Goal: Find specific page/section: Find specific page/section

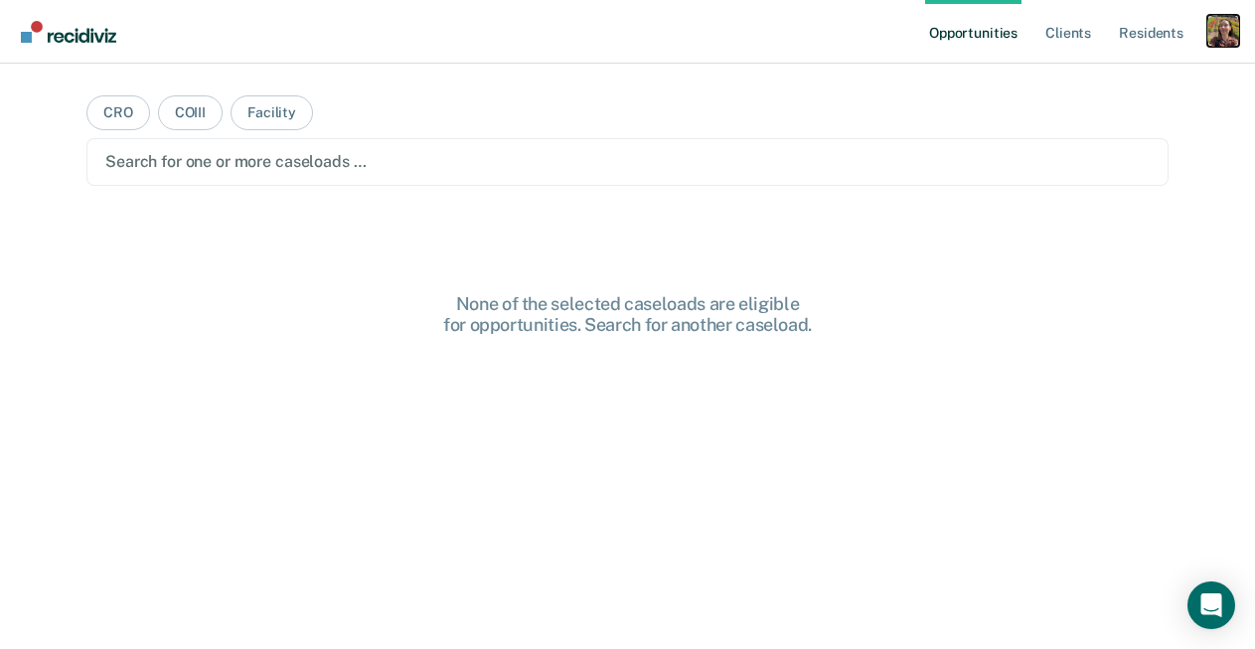
click at [1230, 32] on div "Profile dropdown button" at bounding box center [1224, 31] width 32 height 32
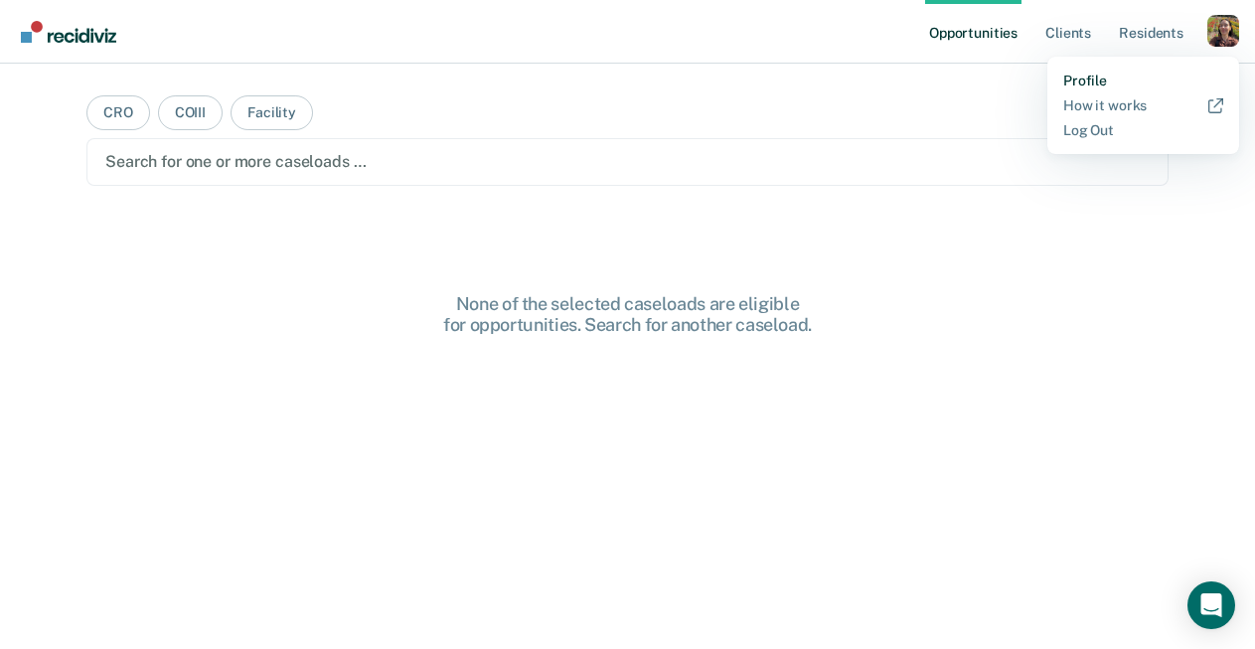
click at [1089, 84] on link "Profile" at bounding box center [1144, 81] width 160 height 17
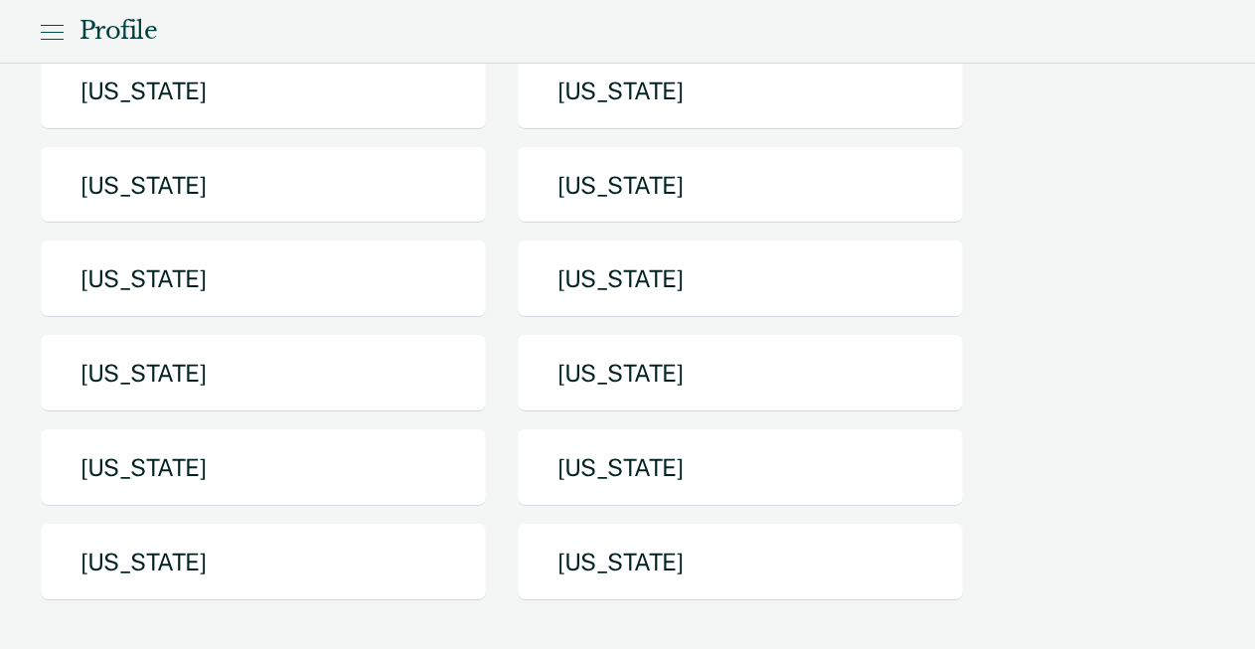
scroll to position [291, 0]
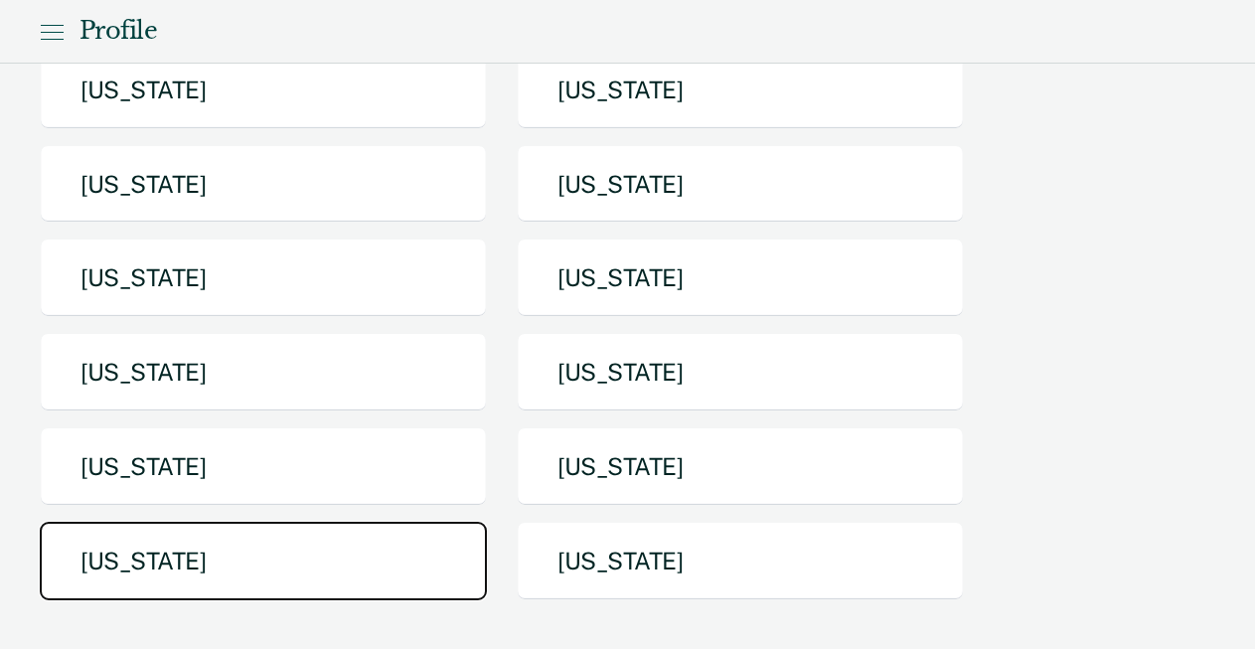
click at [283, 575] on button "[US_STATE]" at bounding box center [263, 561] width 447 height 79
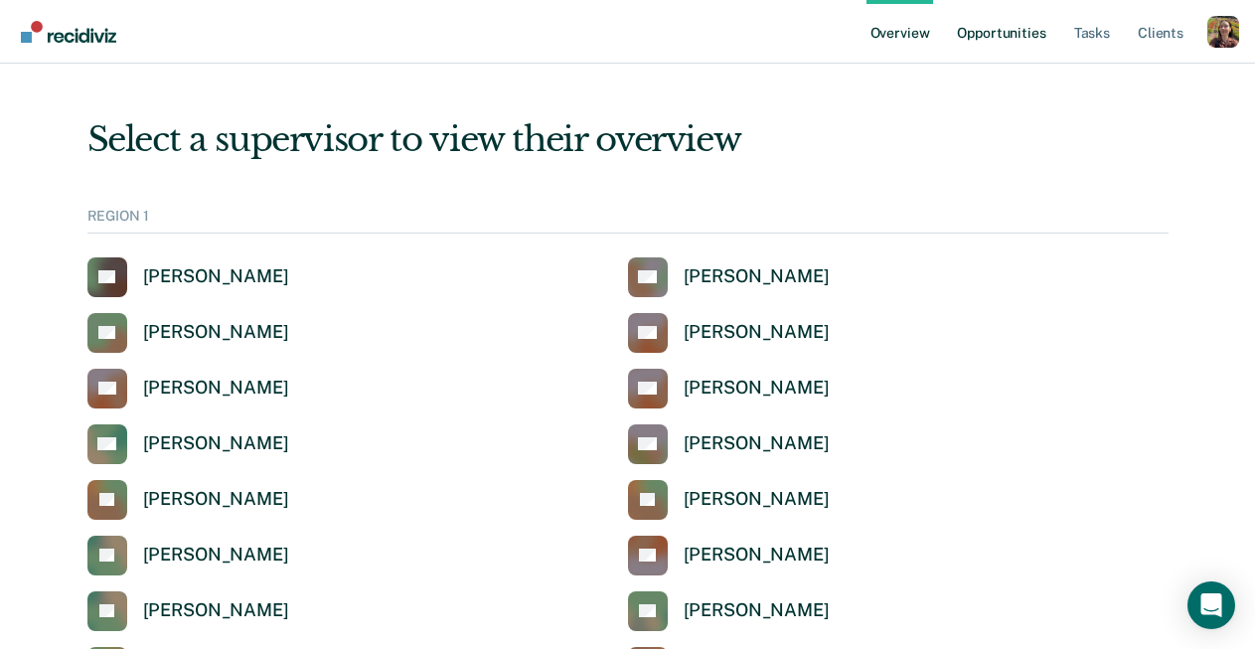
click at [1033, 29] on link "Opportunities" at bounding box center [1001, 32] width 96 height 64
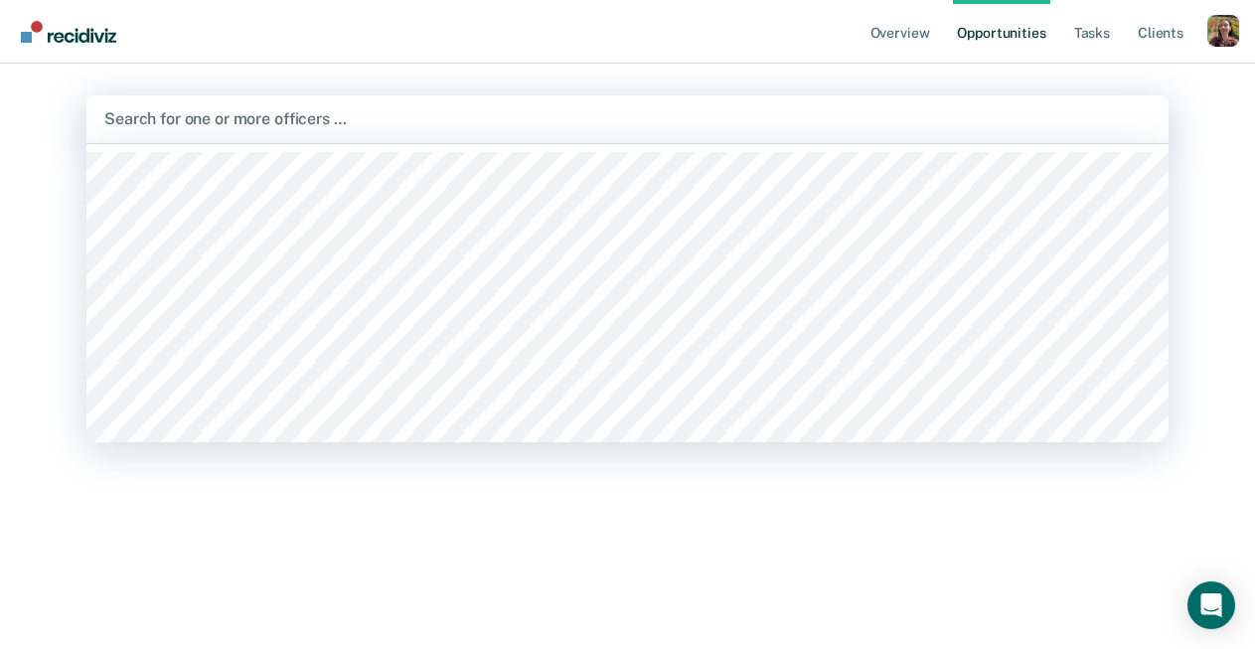
click at [1035, 115] on div at bounding box center [627, 118] width 1047 height 23
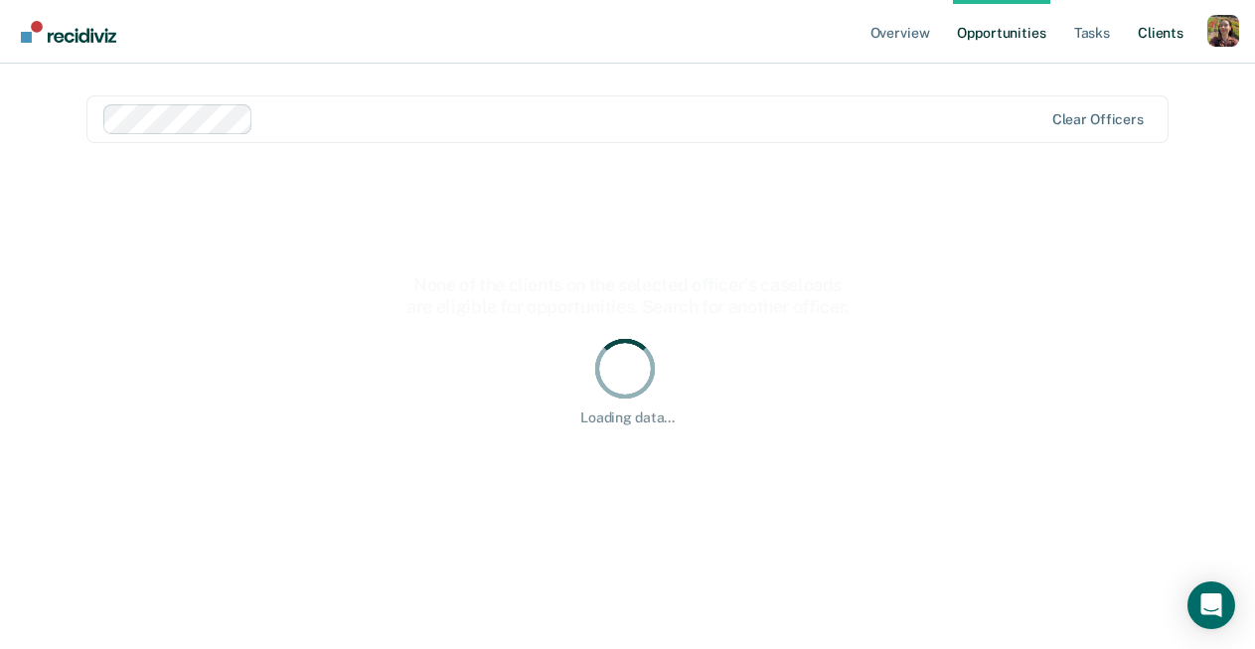
click at [1168, 23] on link "Client s" at bounding box center [1161, 32] width 54 height 64
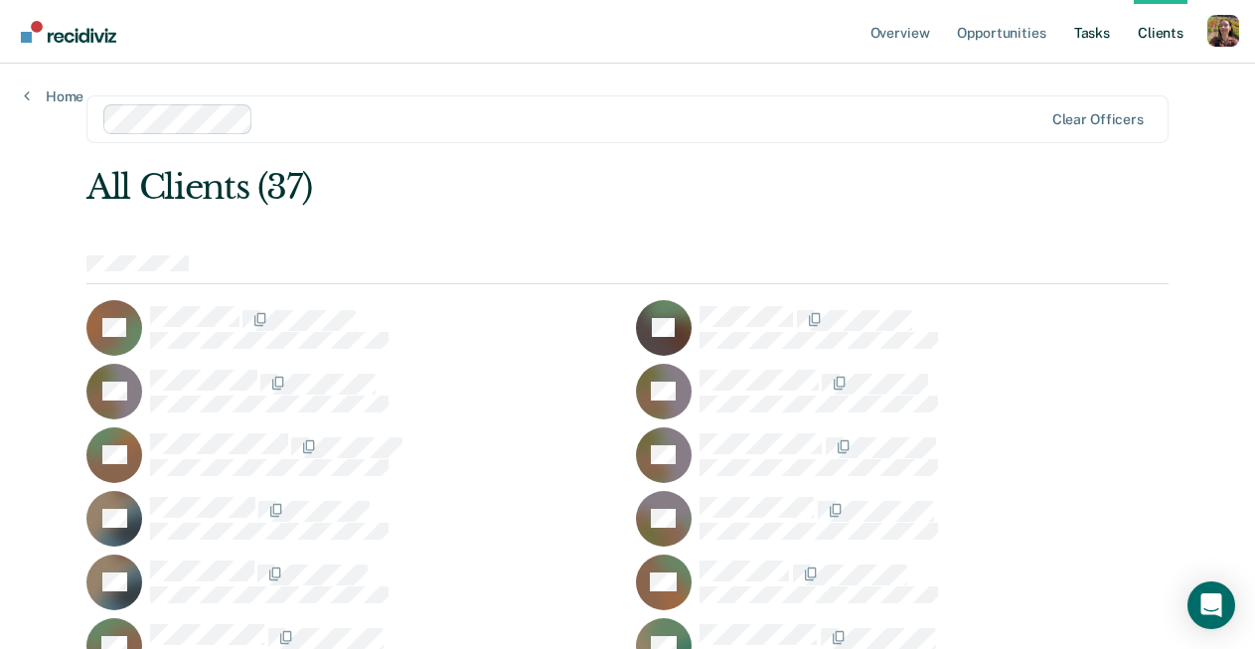
click at [1089, 25] on link "Tasks" at bounding box center [1093, 32] width 44 height 64
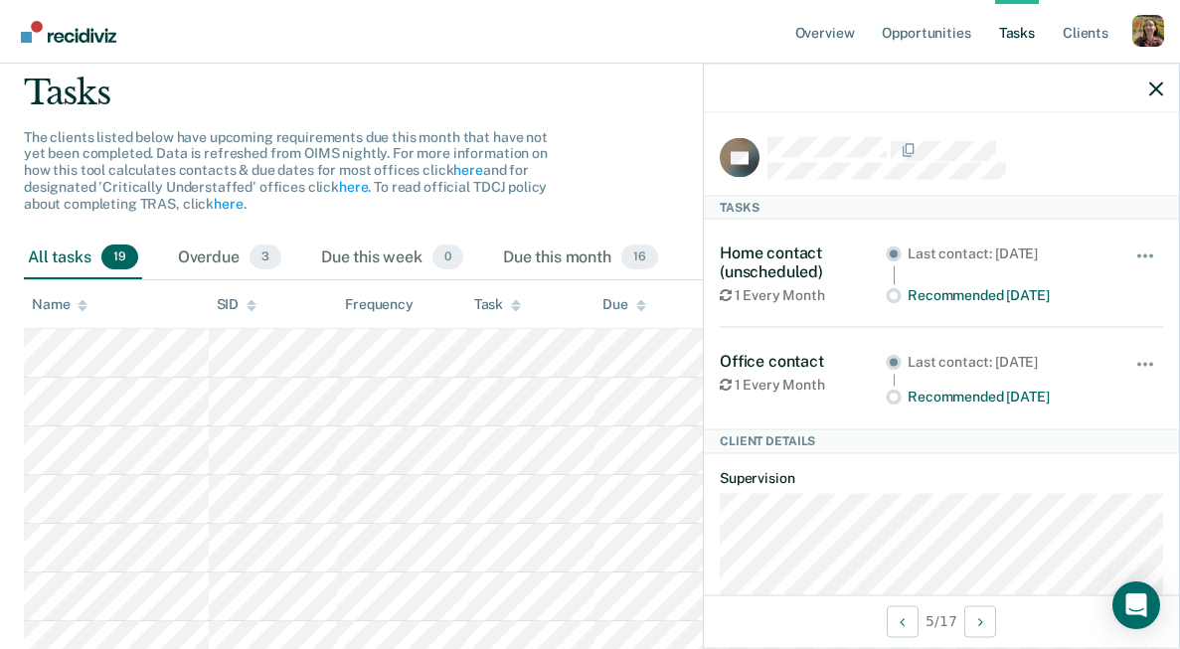
scroll to position [138, 0]
click at [224, 262] on div "Overdue 3" at bounding box center [229, 257] width 111 height 44
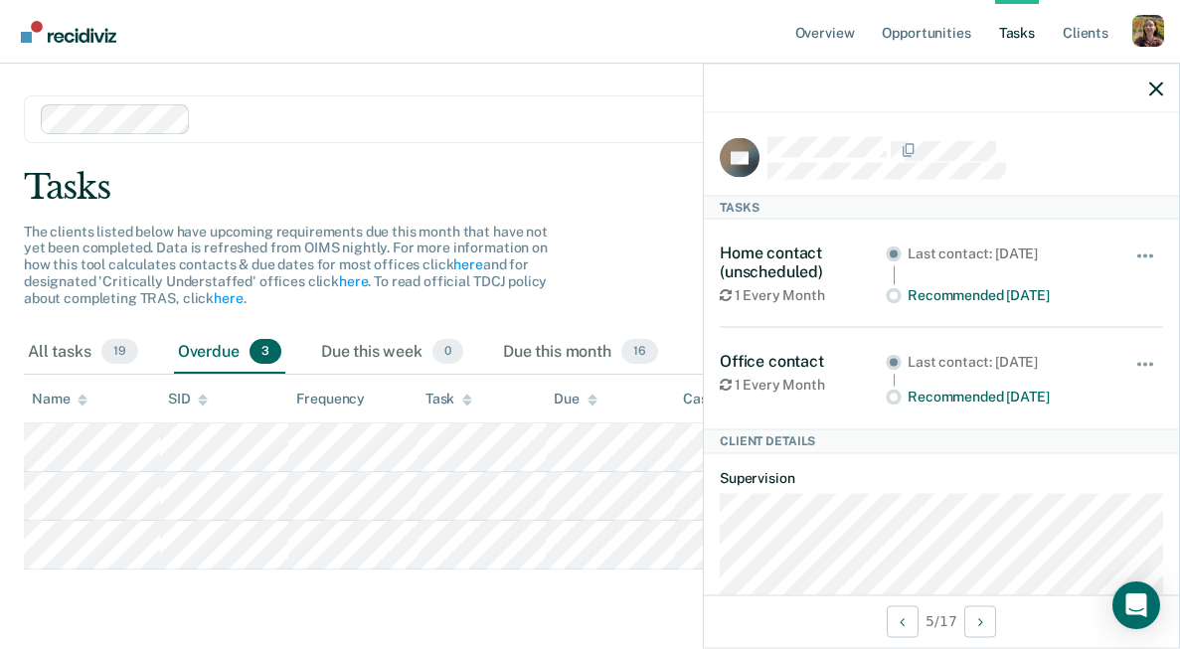
scroll to position [42, 0]
click at [1159, 90] on icon "button" at bounding box center [1156, 89] width 14 height 14
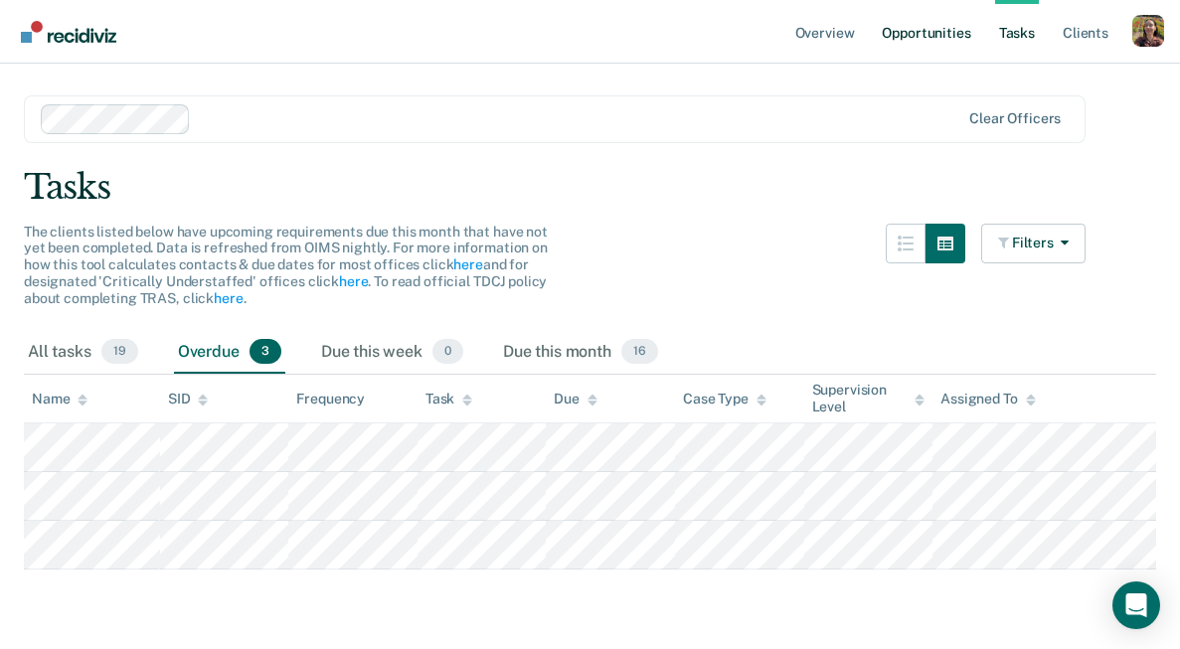
click at [922, 33] on link "Opportunities" at bounding box center [926, 32] width 96 height 64
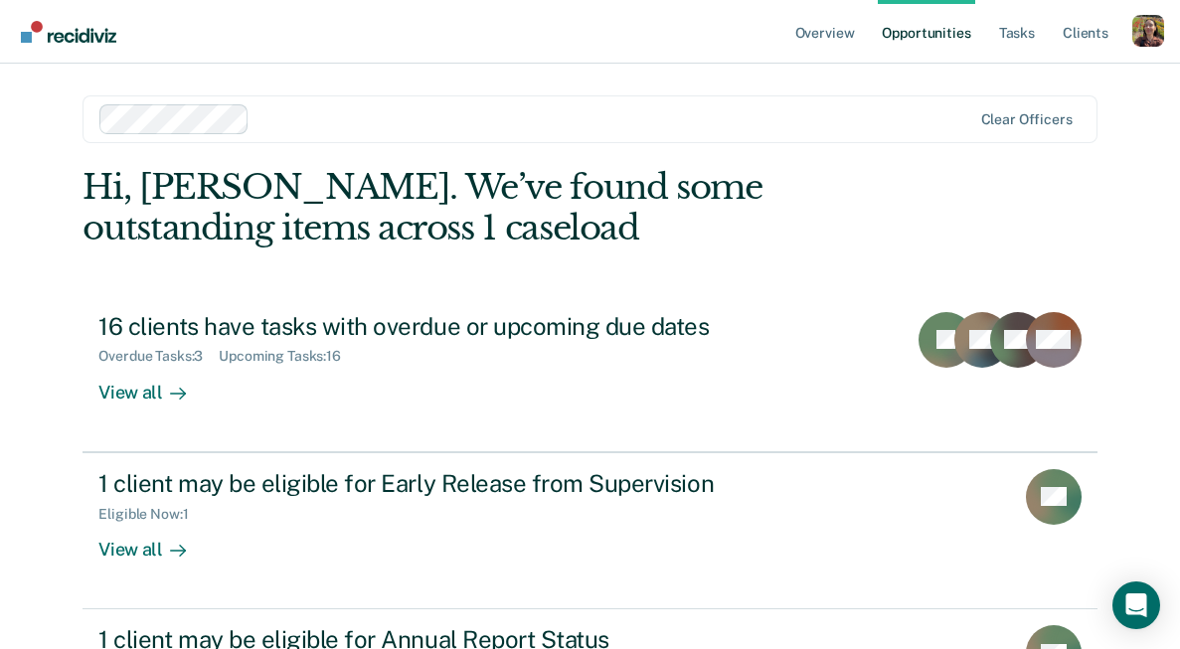
click at [520, 117] on div at bounding box center [614, 118] width 714 height 23
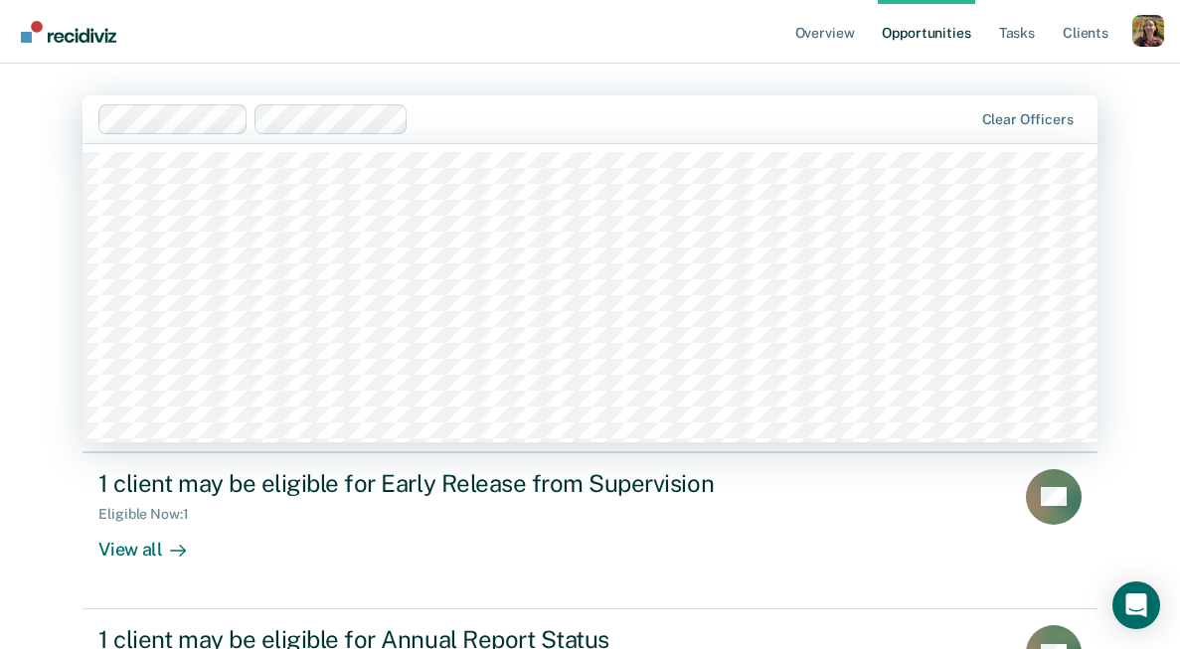
click at [540, 139] on div "Clear officers" at bounding box center [589, 119] width 1014 height 48
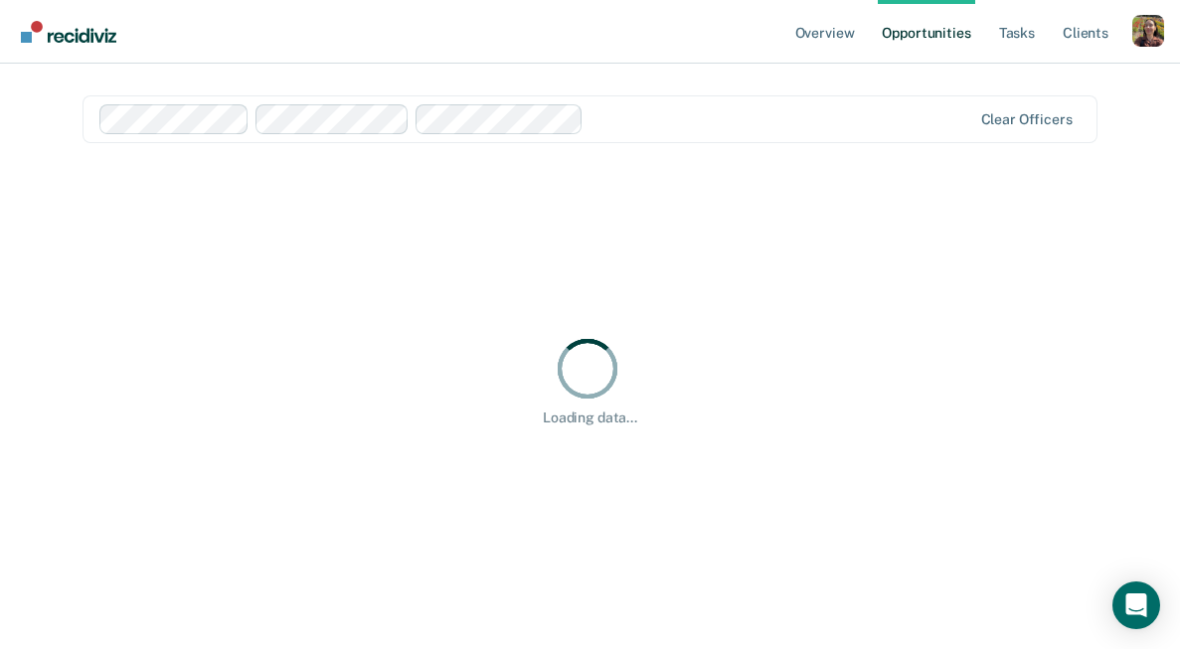
click at [649, 112] on div at bounding box center [781, 118] width 380 height 23
click at [833, 115] on div at bounding box center [877, 118] width 187 height 23
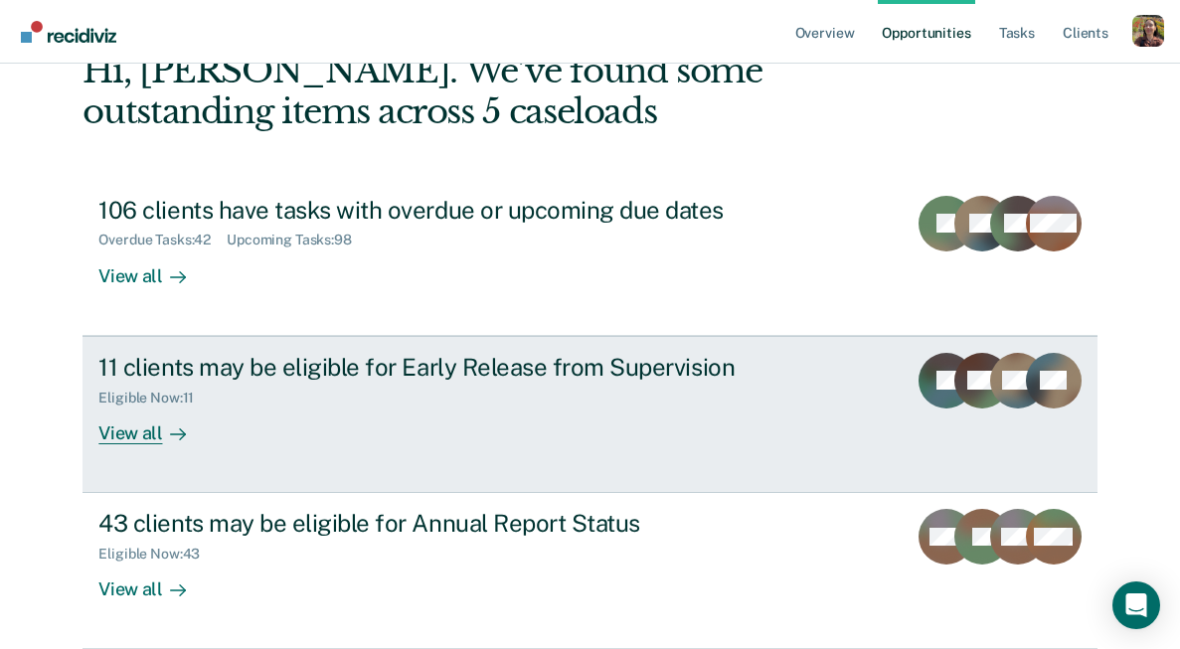
scroll to position [66, 0]
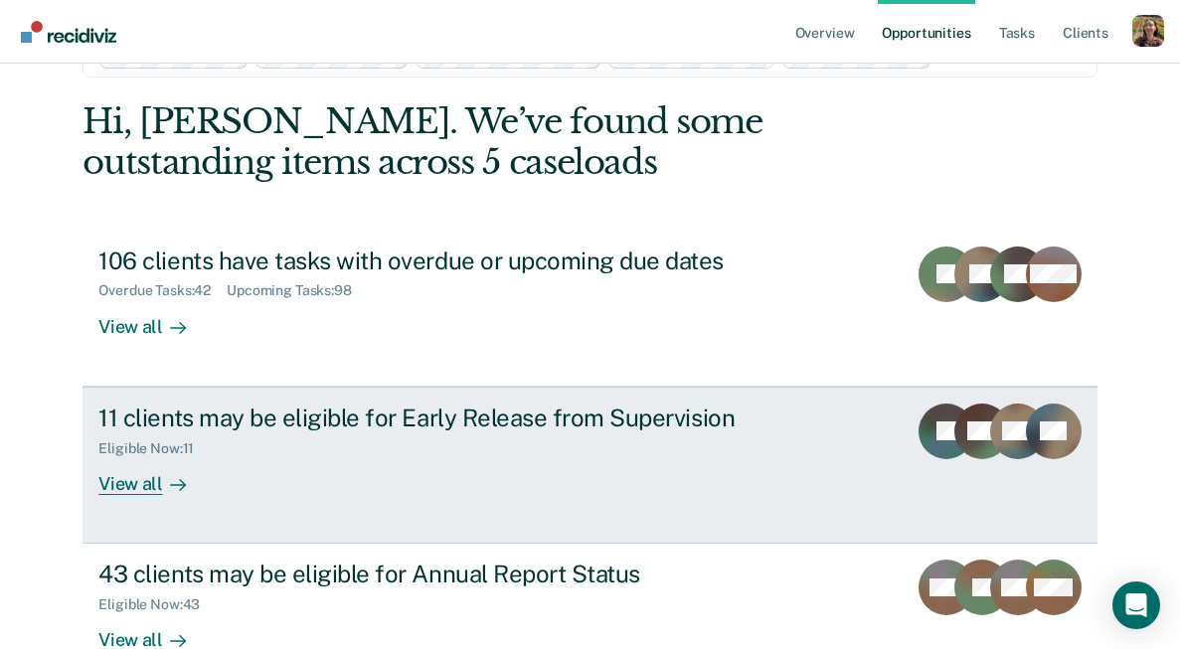
click at [645, 499] on link "11 clients may be eligible for Early Release from Supervision Eligible Now : 11…" at bounding box center [589, 465] width 1014 height 157
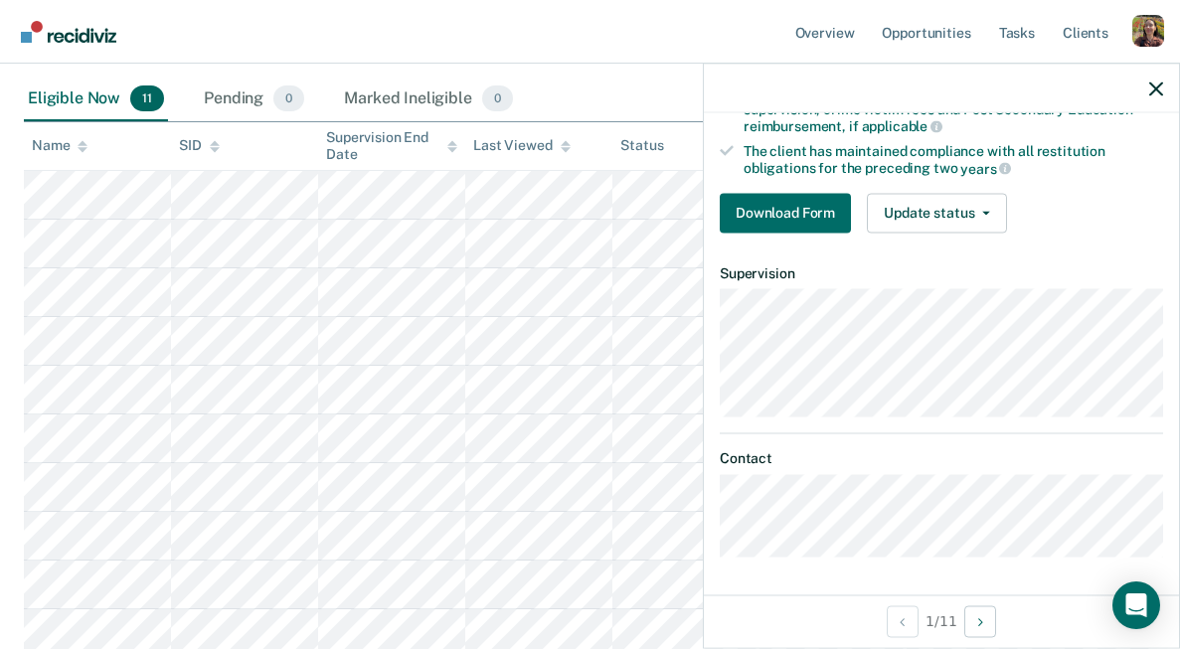
scroll to position [376, 0]
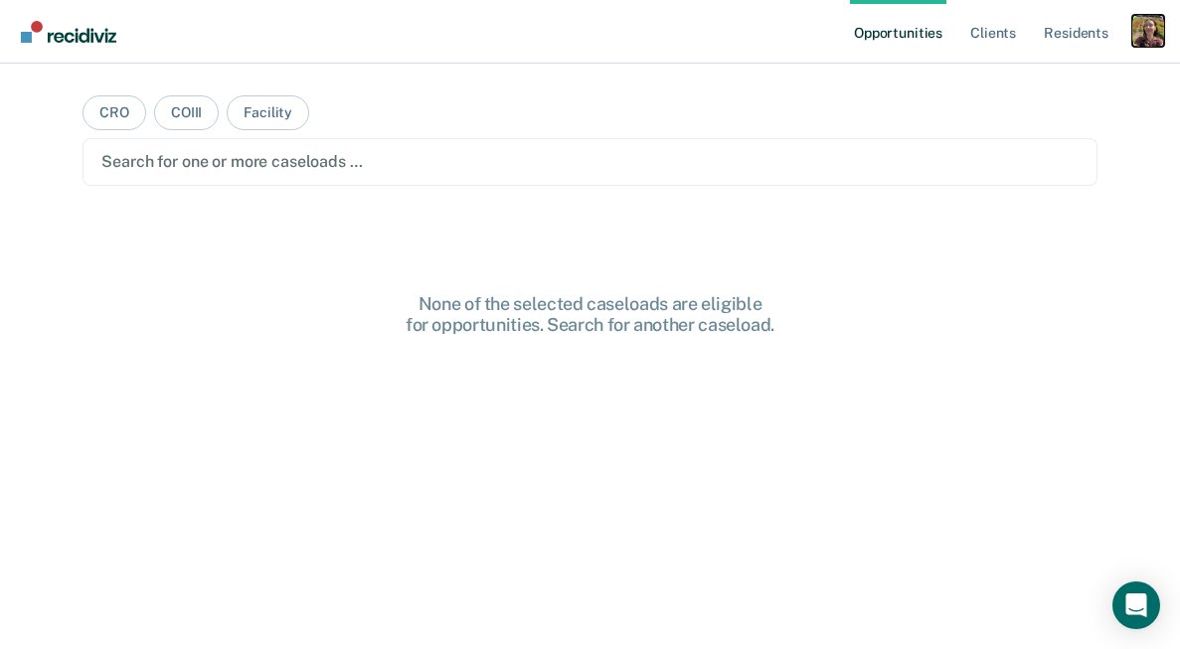
click at [1151, 32] on div "Profile dropdown button" at bounding box center [1148, 31] width 32 height 32
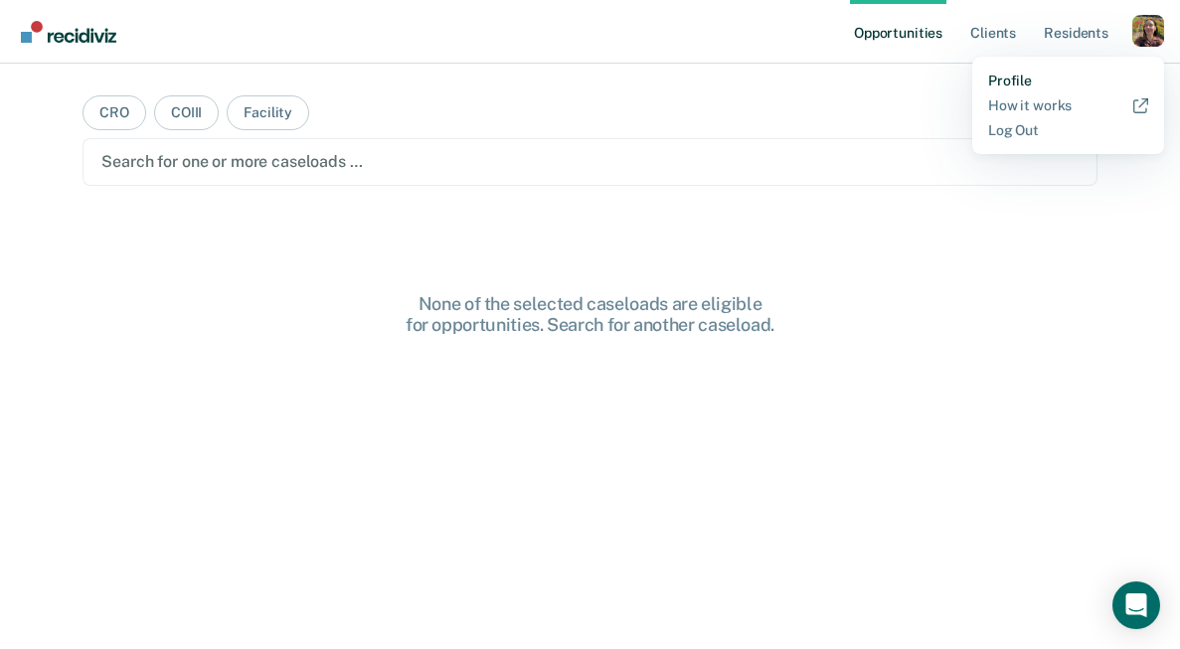
click at [1036, 74] on link "Profile" at bounding box center [1068, 81] width 160 height 17
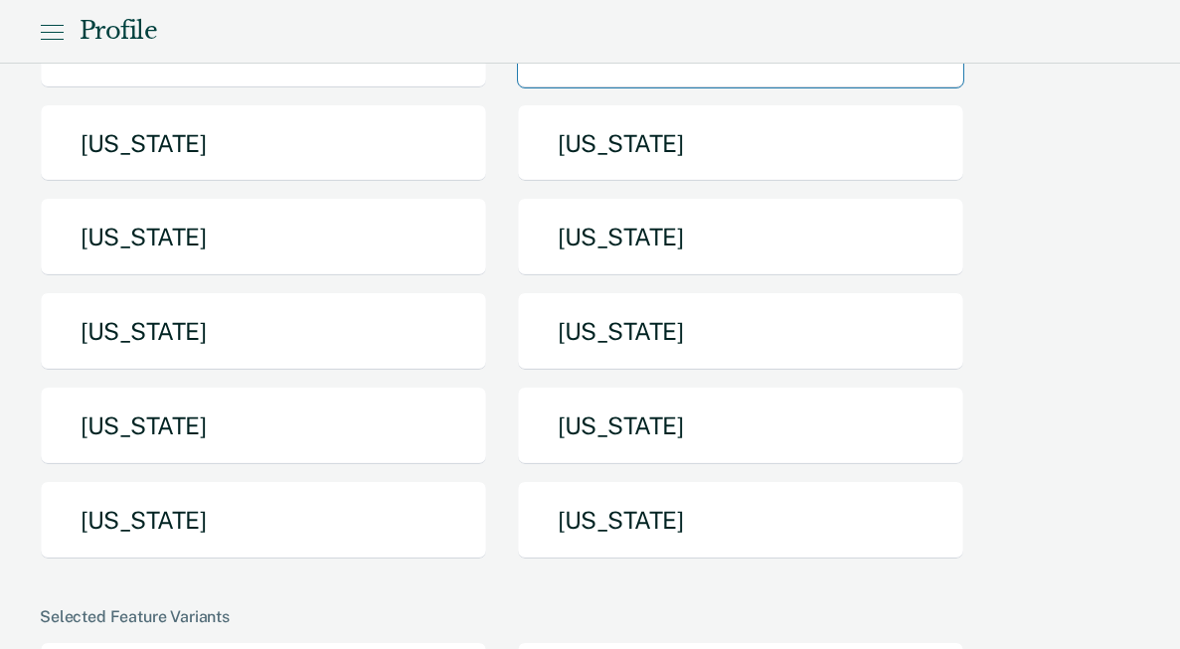
scroll to position [330, 0]
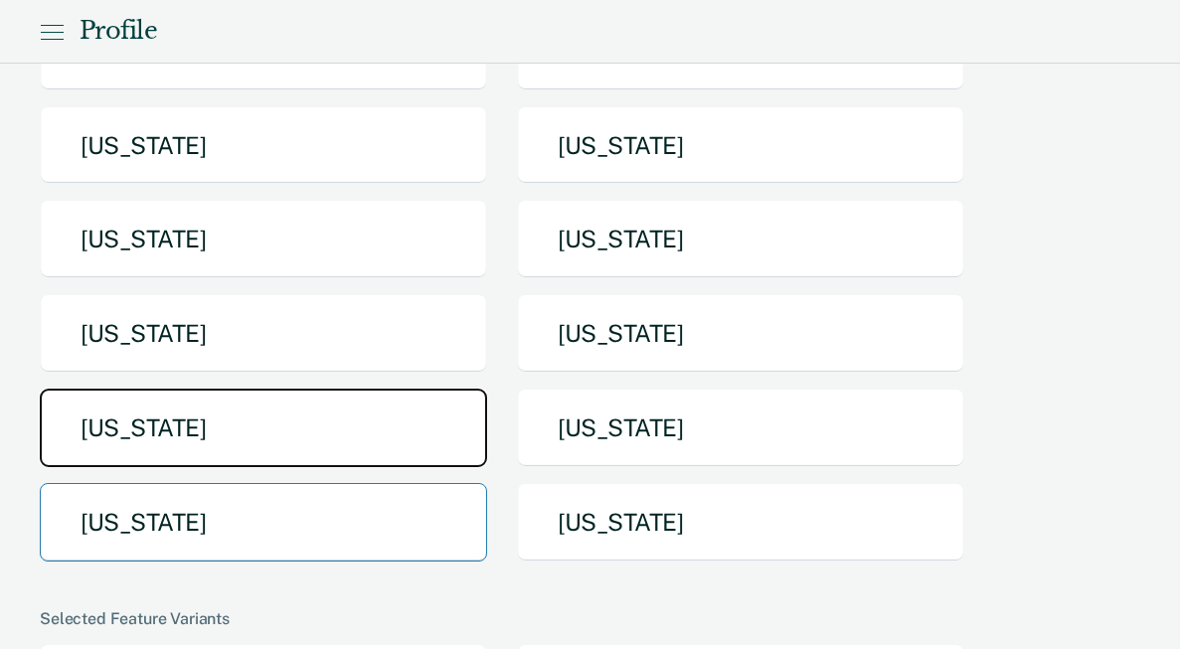
drag, startPoint x: 366, startPoint y: 426, endPoint x: 362, endPoint y: 552, distance: 125.3
click at [362, 553] on div "[US_STATE] [US_STATE] [US_STATE] [US_STATE] [US_STATE] [US_STATE] [US_STATE] [U…" at bounding box center [590, 248] width 1100 height 660
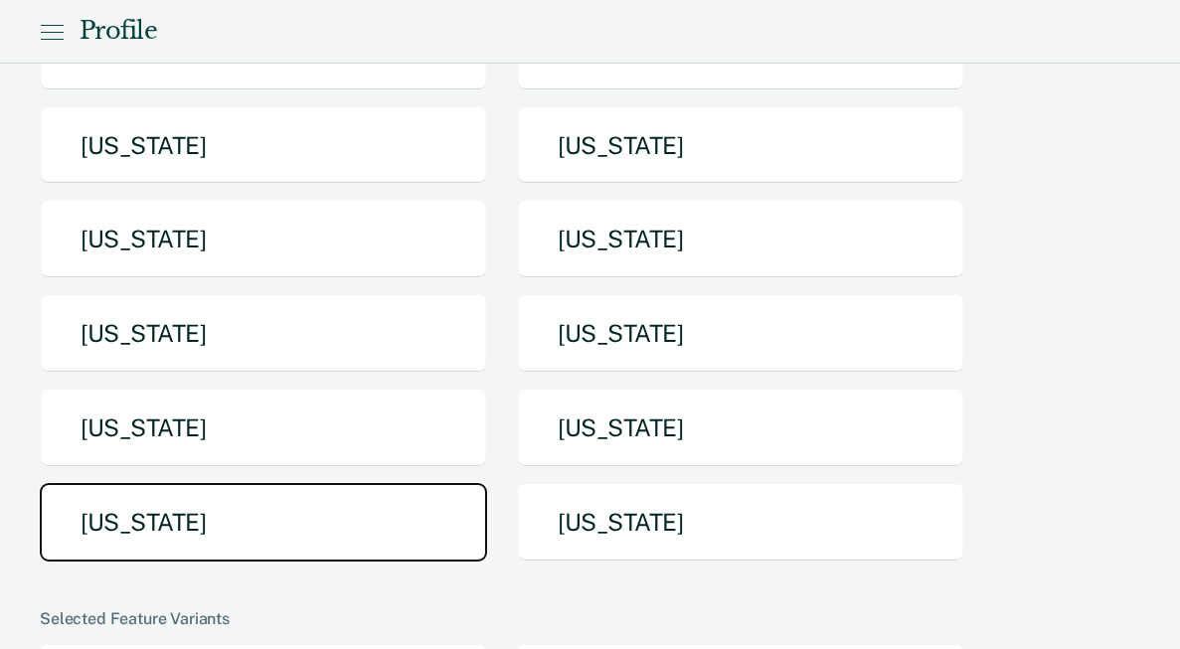
click at [337, 540] on button "[US_STATE]" at bounding box center [263, 522] width 447 height 79
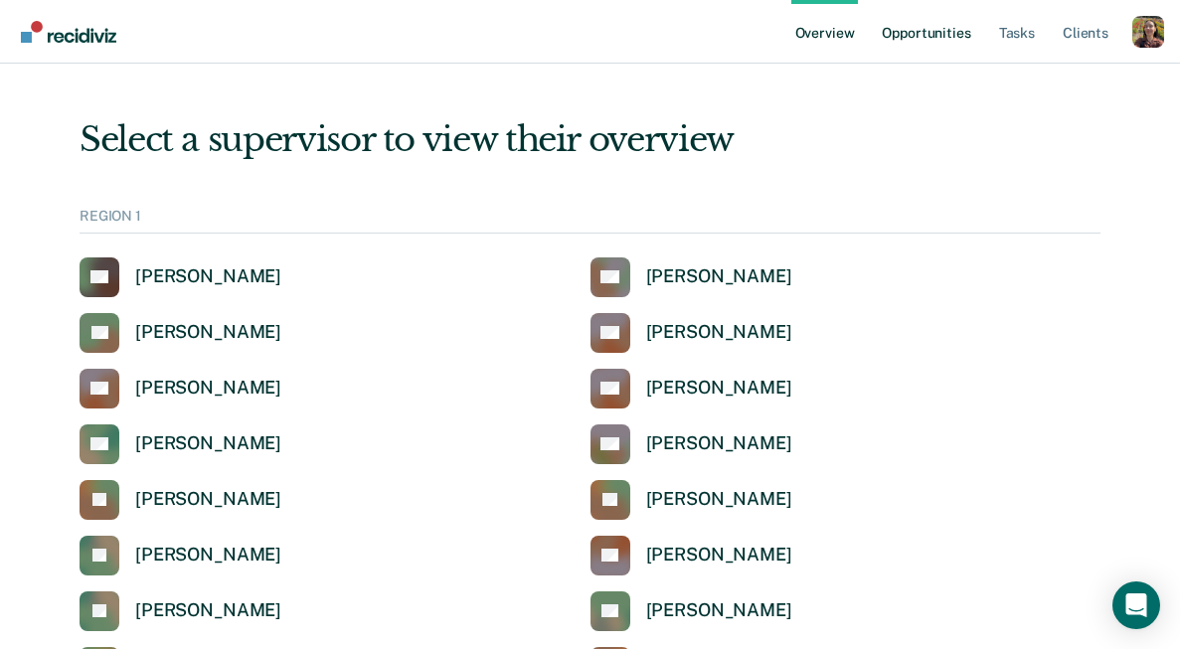
click at [947, 31] on link "Opportunities" at bounding box center [926, 32] width 96 height 64
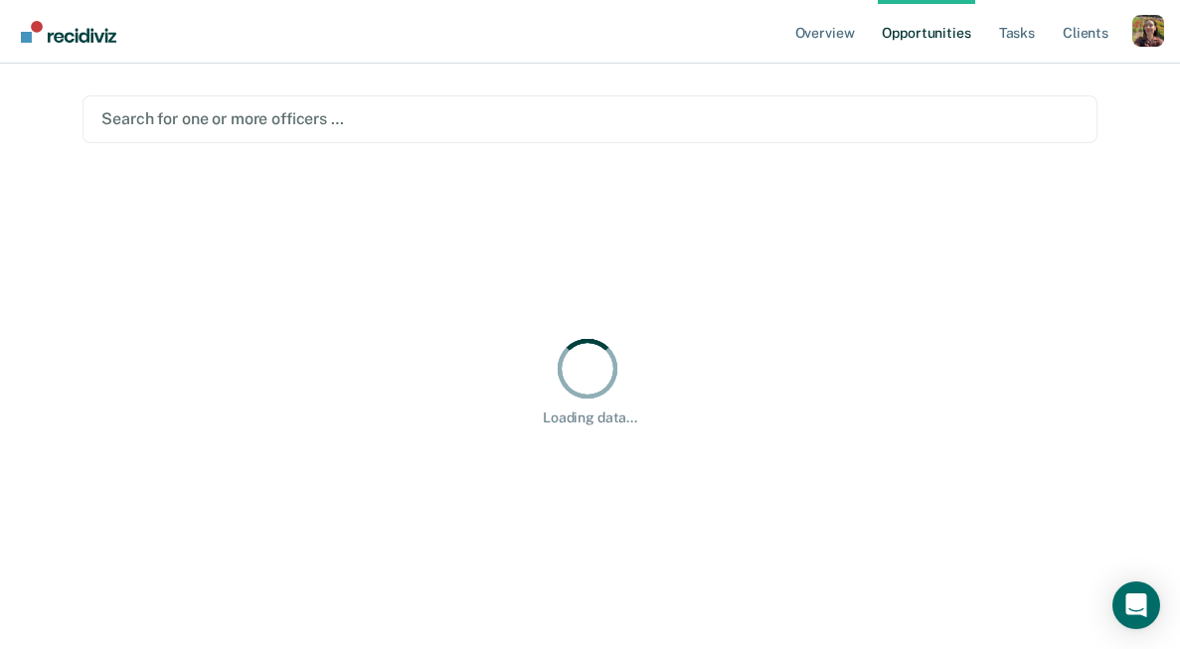
click at [436, 115] on div at bounding box center [589, 118] width 976 height 23
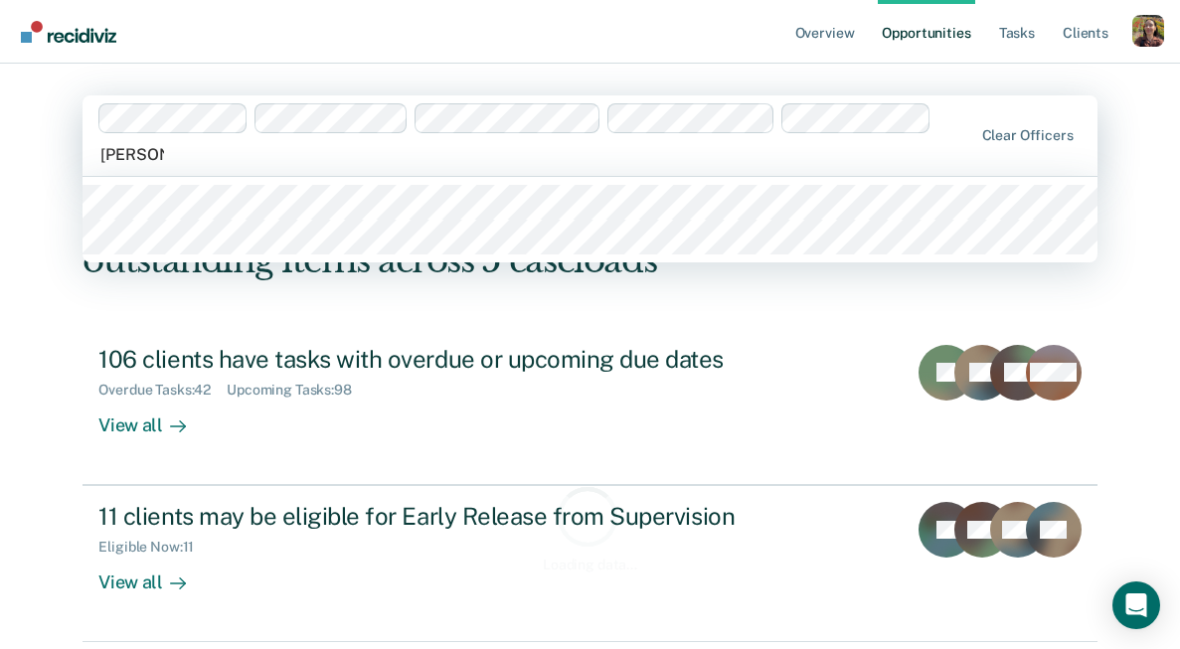
type input "[PERSON_NAME]"
click at [233, 166] on main "[PERSON_NAME], 1 of 2. 2 results available for search term [PERSON_NAME] . Use …" at bounding box center [590, 447] width 1062 height 766
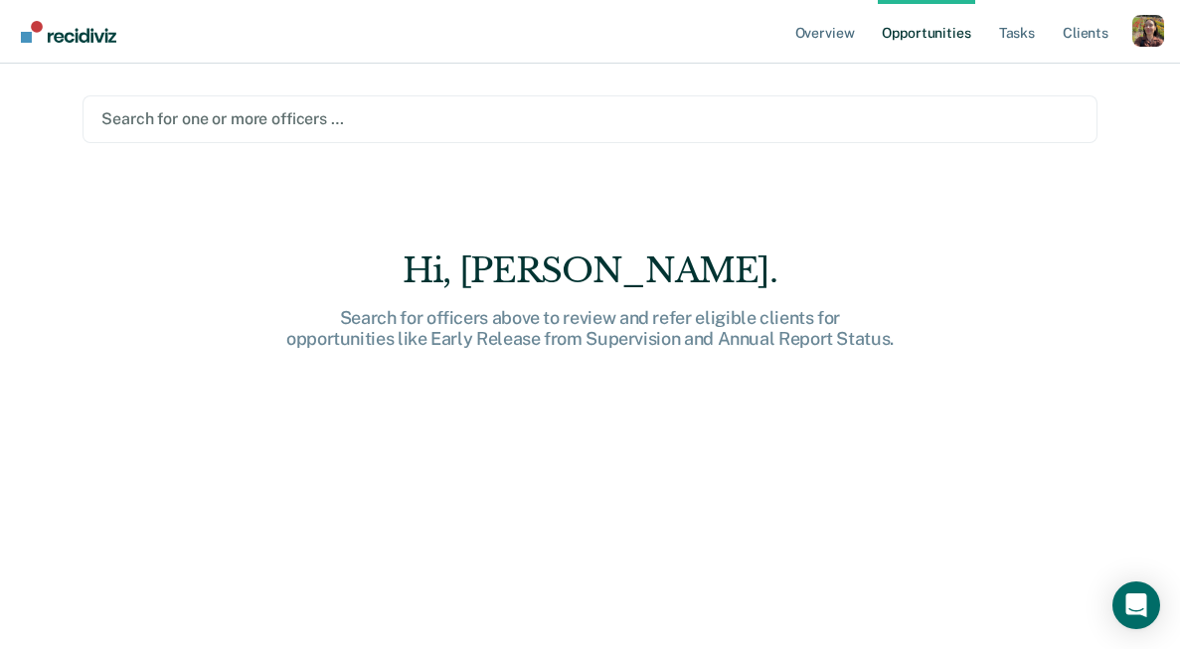
click at [638, 120] on div at bounding box center [589, 118] width 976 height 23
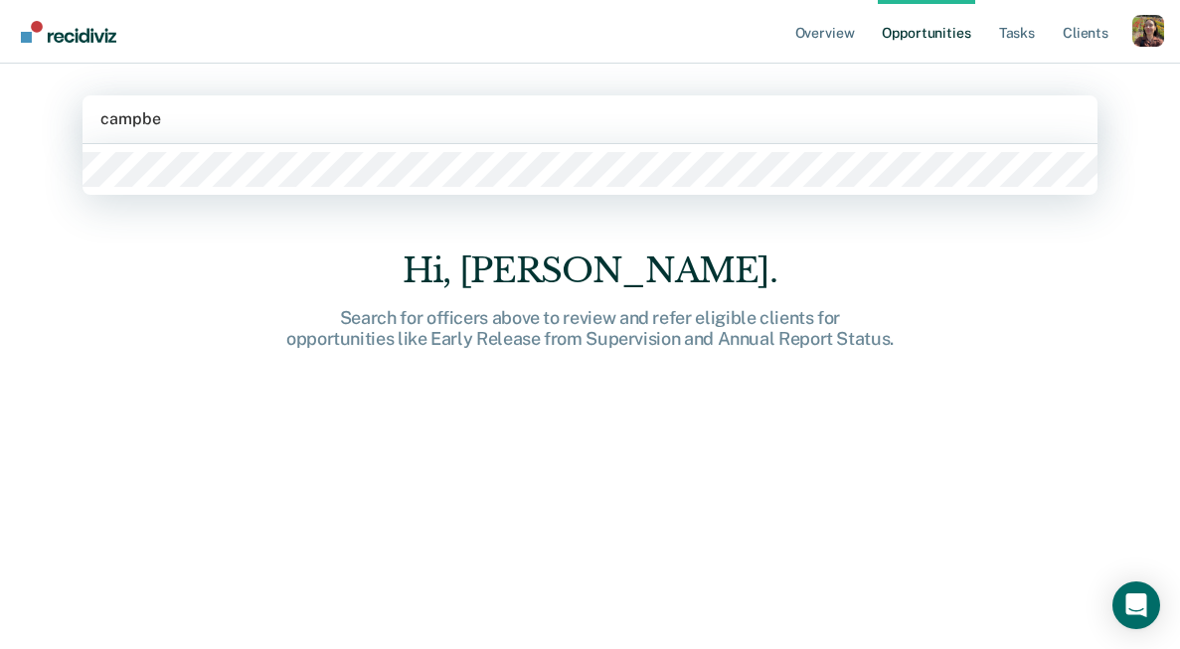
type input "[PERSON_NAME]"
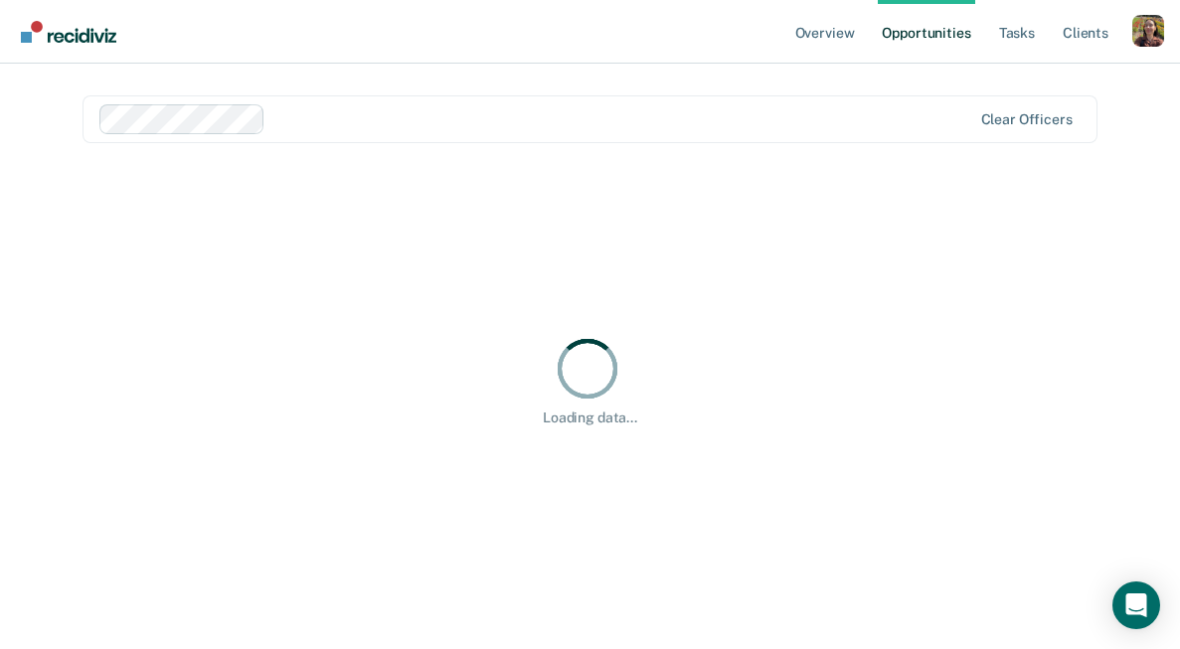
scroll to position [13, 0]
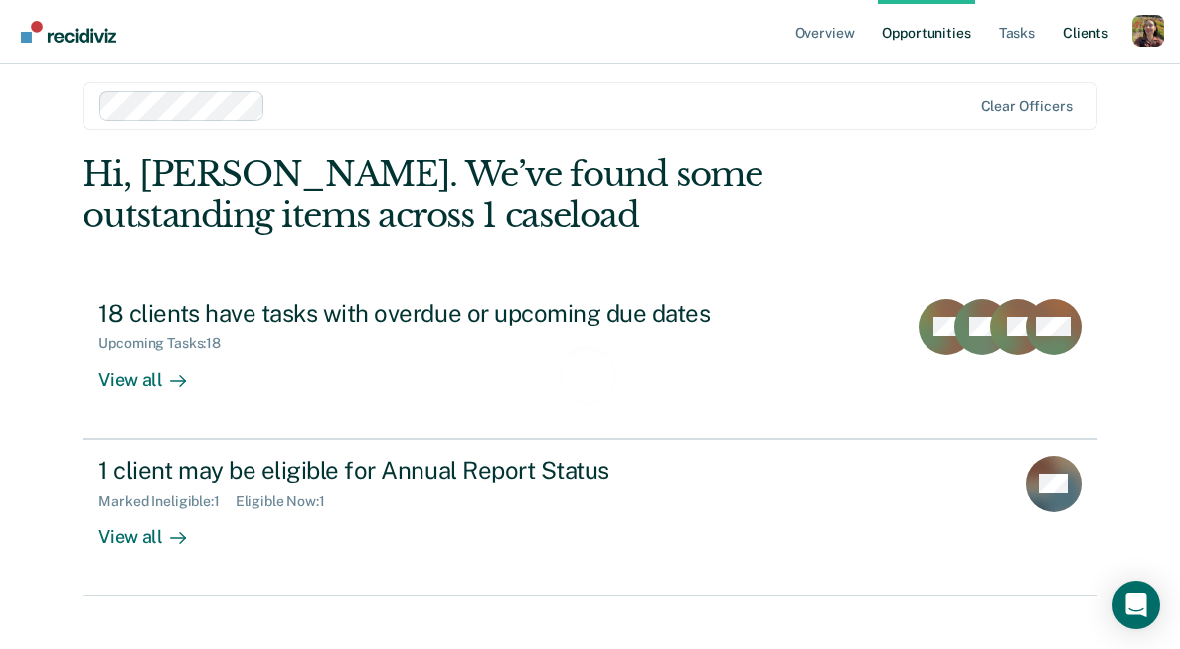
click at [1087, 38] on link "Client s" at bounding box center [1086, 32] width 54 height 64
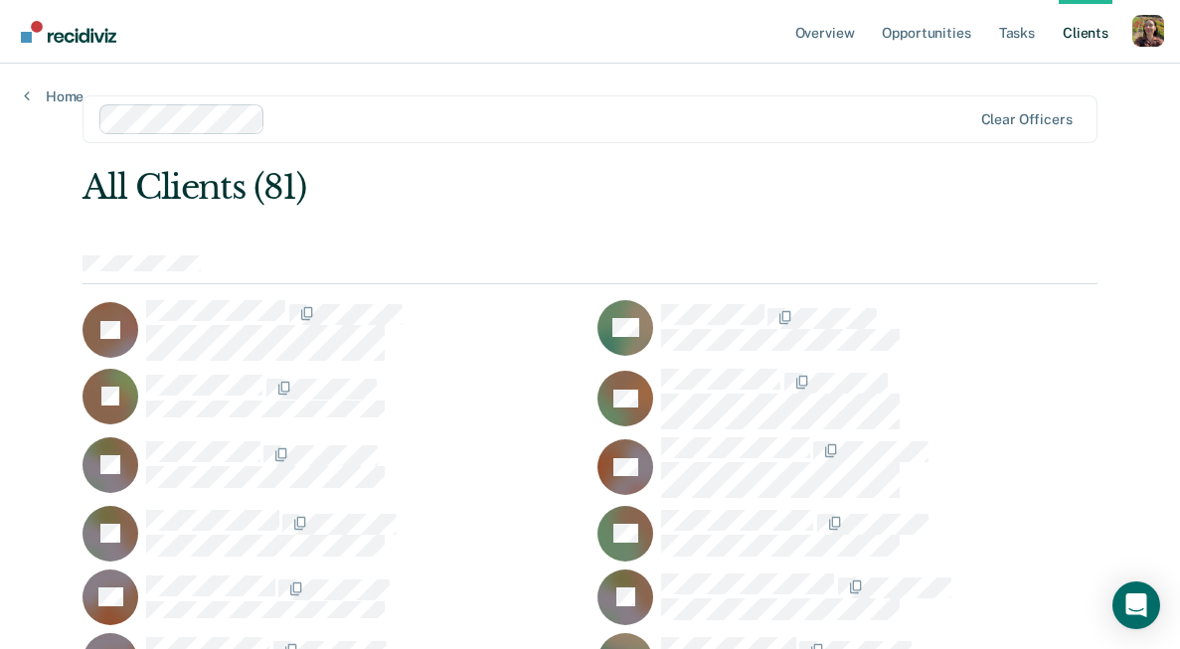
scroll to position [633, 0]
